Goal: Use online tool/utility: Utilize a website feature to perform a specific function

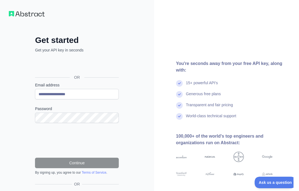
click at [71, 123] on form "**********" at bounding box center [77, 128] width 84 height 92
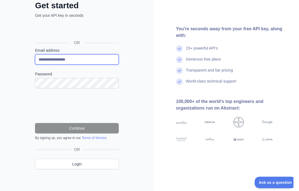
click at [47, 61] on input "**********" at bounding box center [77, 59] width 84 height 10
type input "**********"
click at [126, 103] on div "**********" at bounding box center [77, 90] width 106 height 178
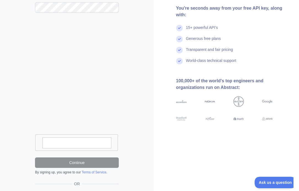
scroll to position [129, 0]
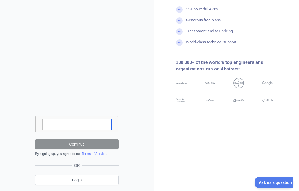
click at [89, 125] on textarea at bounding box center [76, 124] width 69 height 11
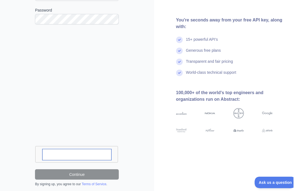
scroll to position [145, 0]
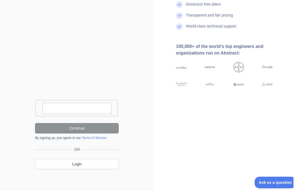
drag, startPoint x: 86, startPoint y: 117, endPoint x: 84, endPoint y: 79, distance: 38.1
click at [84, 79] on iframe at bounding box center [76, 43] width 83 height 116
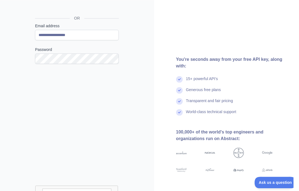
scroll to position [0, 0]
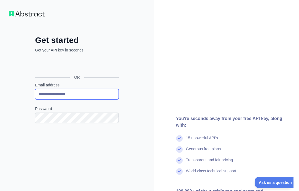
click at [79, 95] on input "**********" at bounding box center [77, 94] width 84 height 10
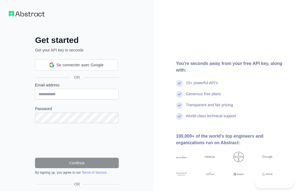
click at [80, 93] on input "Email address" at bounding box center [77, 94] width 84 height 10
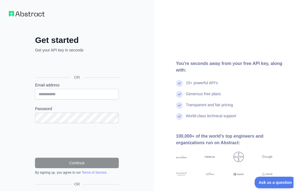
click at [80, 93] on input "Email address" at bounding box center [77, 94] width 84 height 10
type input "**********"
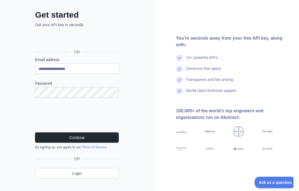
scroll to position [35, 0]
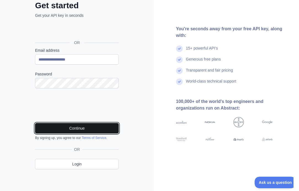
click at [72, 124] on button "Continue" at bounding box center [77, 128] width 84 height 10
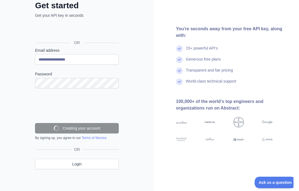
scroll to position [17, 0]
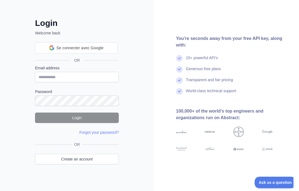
type input "**********"
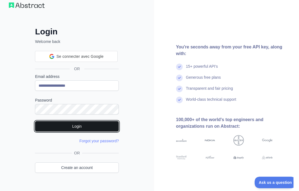
click at [66, 128] on button "Login" at bounding box center [77, 126] width 84 height 10
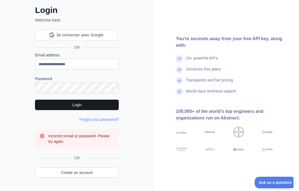
scroll to position [40, 0]
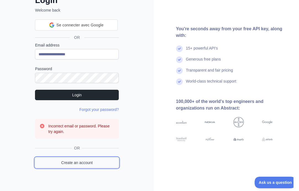
click at [66, 165] on link "Create an account" at bounding box center [77, 162] width 84 height 10
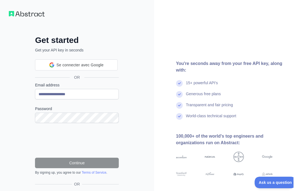
scroll to position [35, 0]
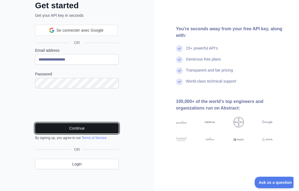
click at [66, 130] on button "Continue" at bounding box center [77, 128] width 84 height 10
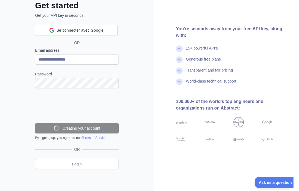
scroll to position [17, 0]
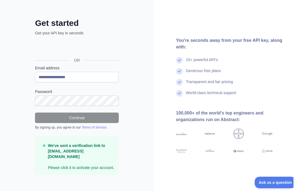
click at [123, 81] on div "**********" at bounding box center [77, 100] width 106 height 165
click at [109, 33] on p "Get your API key in seconds" at bounding box center [77, 33] width 84 height 6
click at [76, 92] on label "Password" at bounding box center [77, 92] width 84 height 6
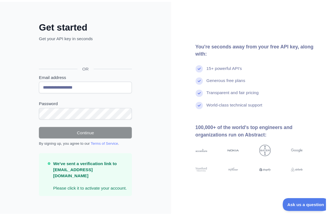
scroll to position [0, 0]
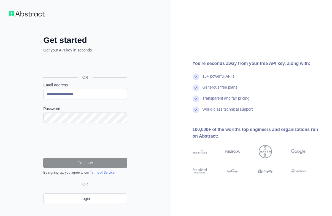
click at [94, 198] on link "Login" at bounding box center [85, 198] width 84 height 10
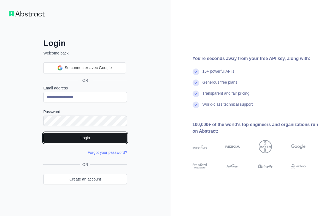
click at [86, 140] on button "Login" at bounding box center [85, 138] width 84 height 10
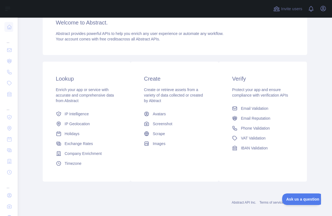
scroll to position [58, 0]
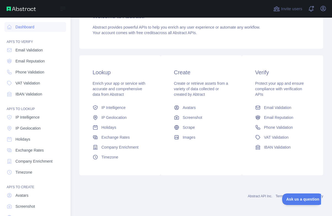
click at [47, 112] on nav "Dashboard API'S TO VERIFY Email Validation Email Reputation Phone Validation VA…" at bounding box center [35, 126] width 62 height 216
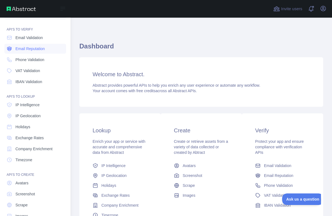
scroll to position [0, 0]
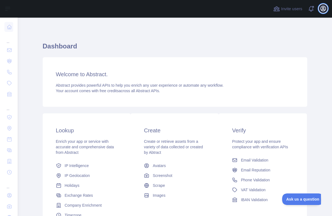
click at [320, 9] on icon "button" at bounding box center [323, 8] width 7 height 7
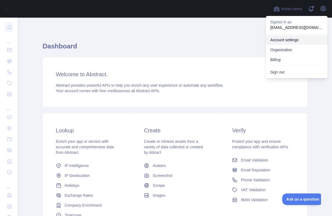
click at [300, 41] on link "Account settings" at bounding box center [297, 40] width 62 height 10
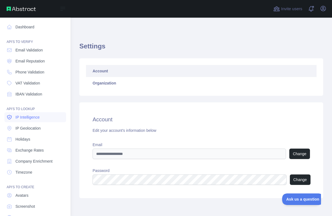
click at [34, 116] on span "IP Intelligence" at bounding box center [27, 117] width 24 height 6
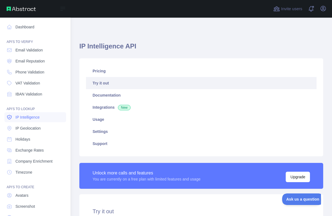
type textarea "**********"
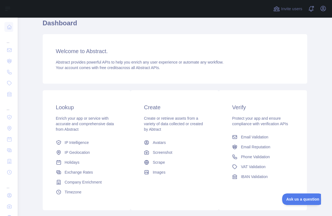
scroll to position [33, 0]
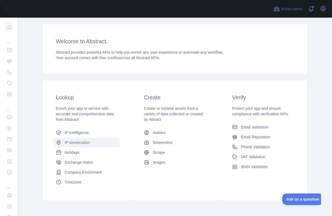
click at [83, 140] on span "IP Geolocation" at bounding box center [77, 143] width 25 height 6
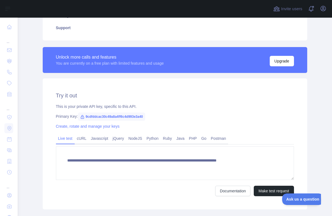
scroll to position [83, 0]
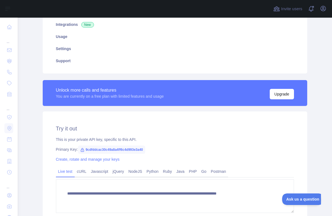
click at [142, 150] on span "9cdfddcac30c49a8a4ff6c4d993e3a40" at bounding box center [111, 150] width 67 height 8
copy span "9cdfddcac30c49a8a4ff6c4d993e3a40"
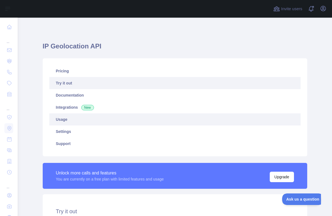
scroll to position [132, 0]
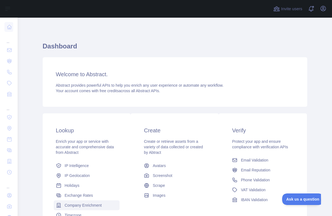
click at [83, 206] on span "Company Enrichment" at bounding box center [83, 206] width 37 height 6
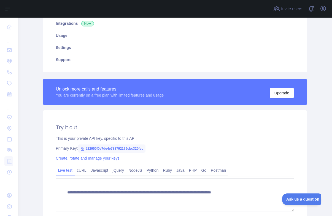
scroll to position [99, 0]
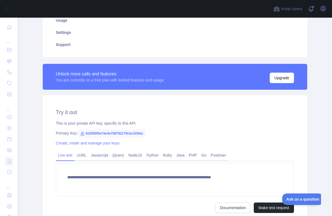
click at [83, 131] on span "522950f0e7de4e788792179cbc320fec" at bounding box center [112, 133] width 68 height 8
copy span "522950f0e7de4e788792179cbc320fec"
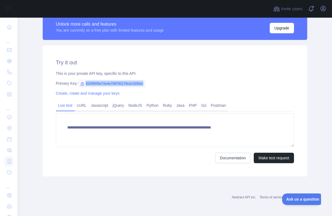
scroll to position [0, 0]
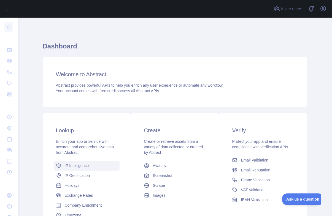
scroll to position [58, 0]
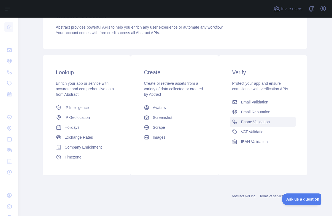
click at [258, 125] on link "Phone Validation" at bounding box center [263, 122] width 66 height 10
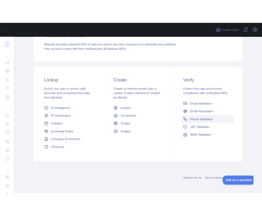
scroll to position [58, 0]
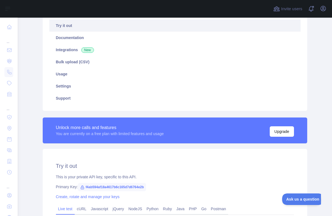
click at [104, 189] on span "f4ab594af18a4617b6c165d7d6764e2b" at bounding box center [112, 187] width 68 height 8
copy span "f4ab594af18a4617b6c165d7d6764e2b"
